Goal: Task Accomplishment & Management: Manage account settings

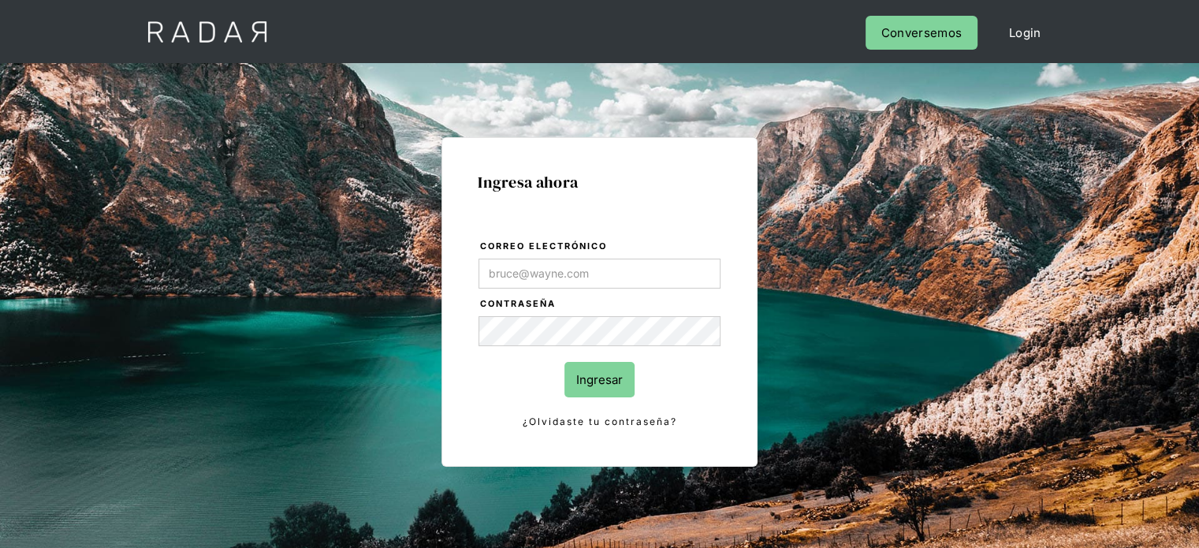
click at [536, 277] on input "Correo electrónico" at bounding box center [599, 273] width 242 height 30
type input "[EMAIL_ADDRESS][DOMAIN_NAME]"
click at [596, 369] on input "Ingresar" at bounding box center [599, 379] width 70 height 35
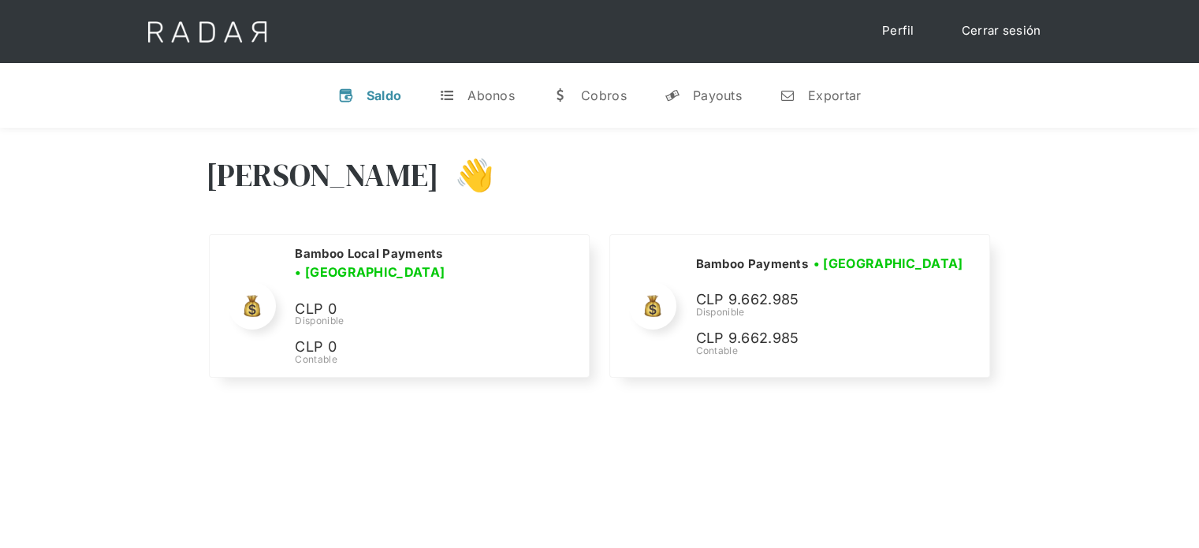
click at [946, 158] on div "[PERSON_NAME] 👋" at bounding box center [600, 186] width 788 height 95
